Goal: Check status: Check status

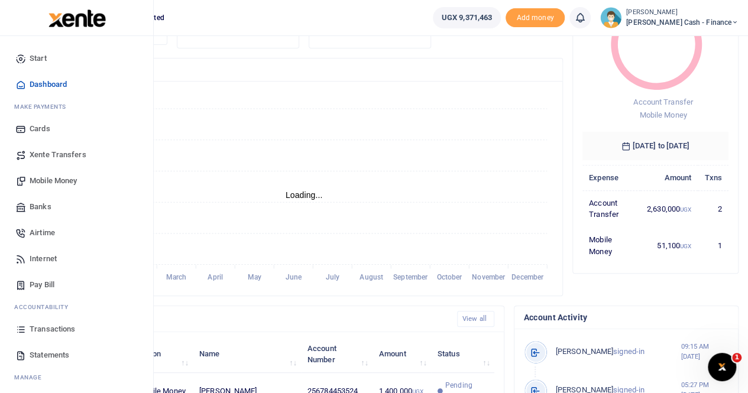
click at [51, 326] on span "Transactions" at bounding box center [53, 329] width 46 height 12
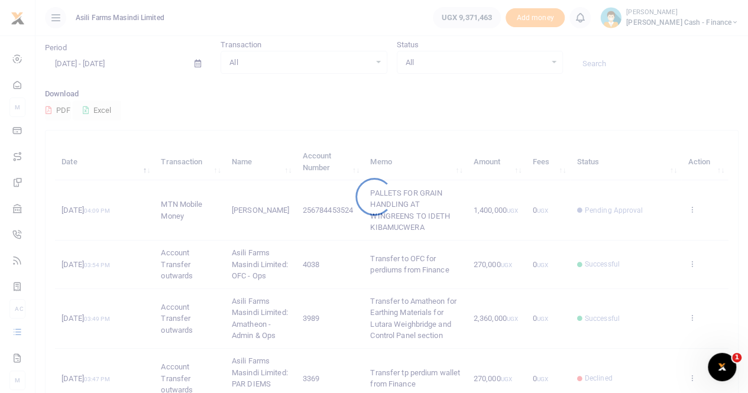
scroll to position [59, 0]
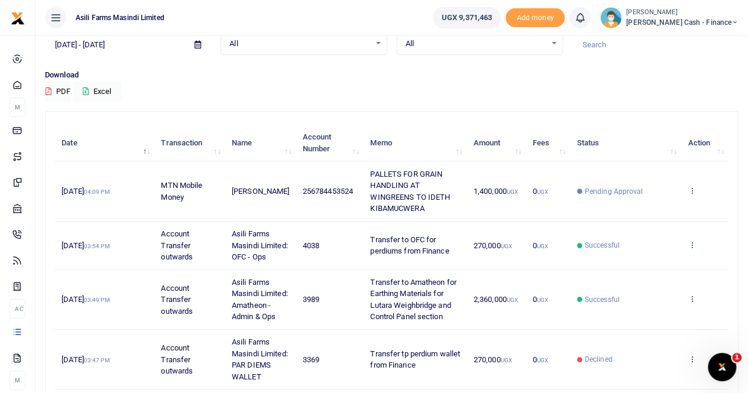
click at [692, 248] on icon at bounding box center [692, 245] width 8 height 8
click at [659, 268] on link "View details" at bounding box center [648, 270] width 93 height 17
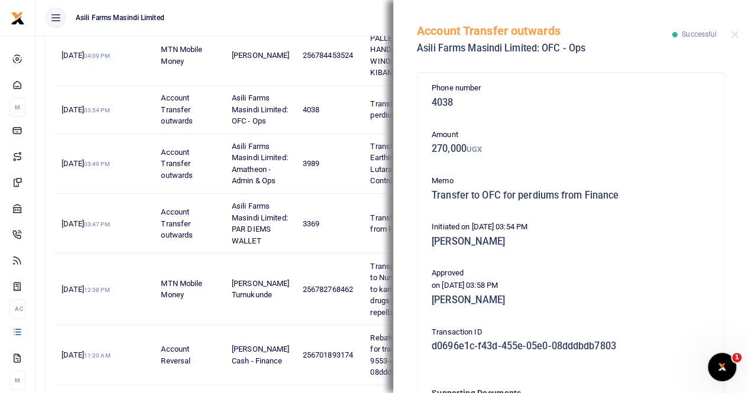
scroll to position [177, 0]
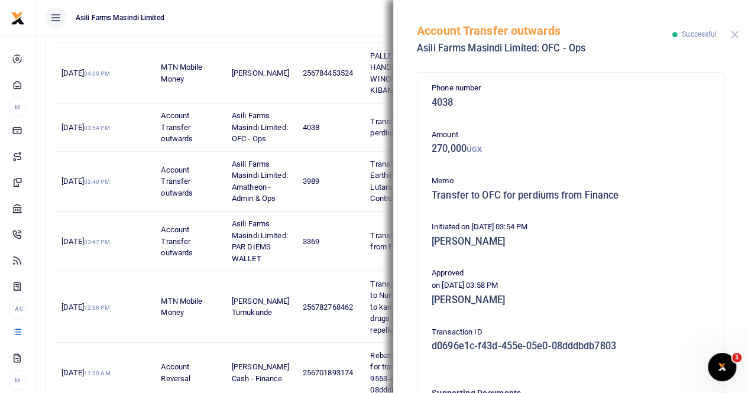
click at [735, 33] on button "Close" at bounding box center [735, 35] width 8 height 8
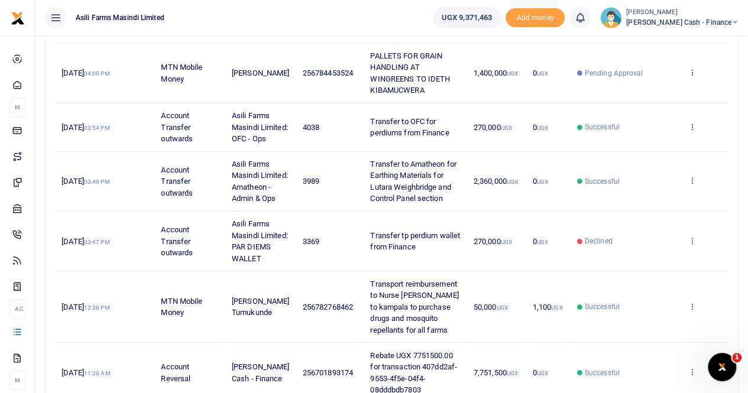
click at [692, 129] on icon at bounding box center [692, 126] width 8 height 8
click at [650, 151] on link "View details" at bounding box center [648, 152] width 93 height 17
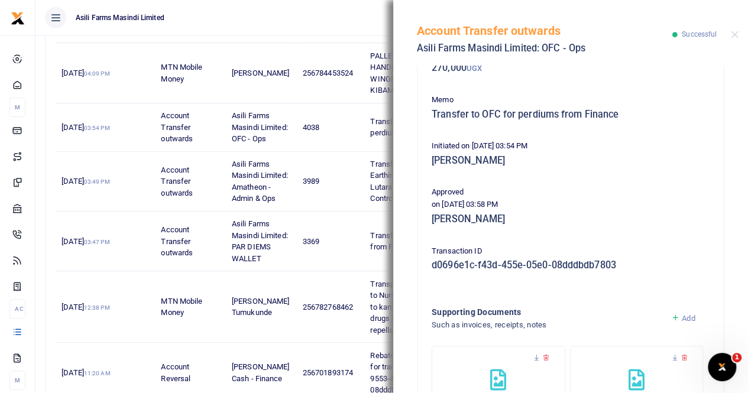
scroll to position [0, 0]
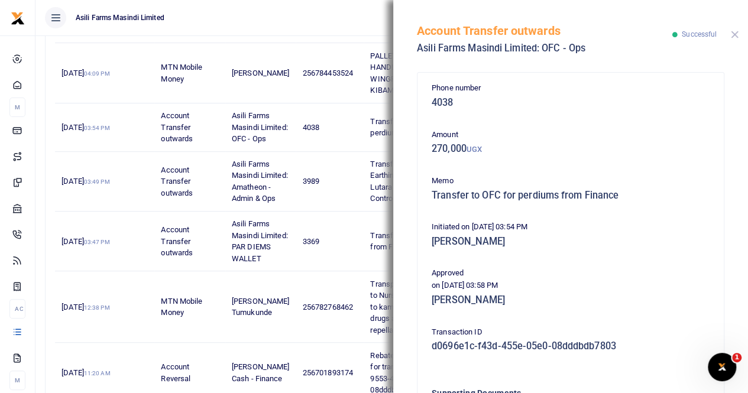
click at [732, 37] on button "Close" at bounding box center [735, 35] width 8 height 8
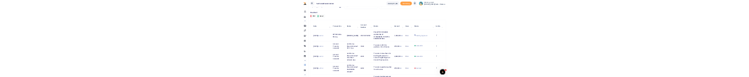
scroll to position [59, 0]
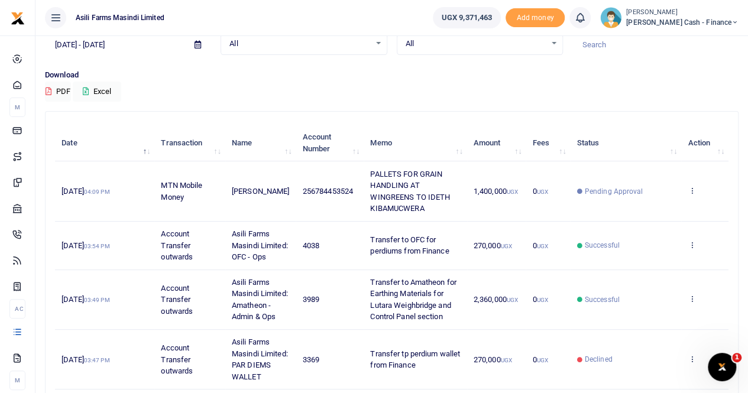
click at [225, 148] on th "Transaction" at bounding box center [189, 143] width 71 height 37
